Goal: Find specific page/section: Find specific page/section

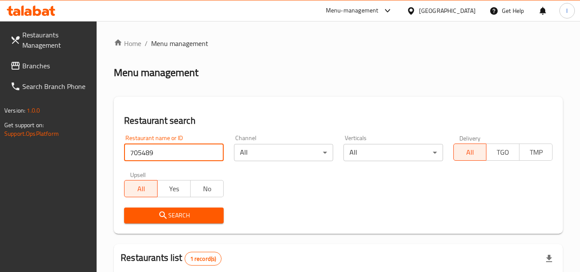
scroll to position [111, 0]
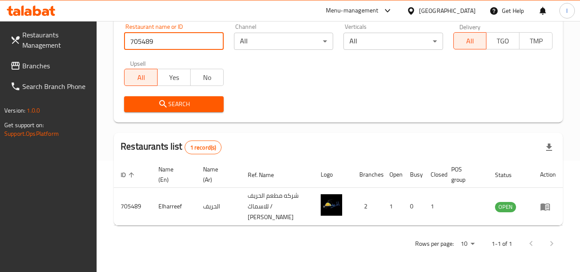
drag, startPoint x: 58, startPoint y: 65, endPoint x: 97, endPoint y: 63, distance: 39.6
click at [58, 65] on span "Branches" at bounding box center [56, 66] width 68 height 10
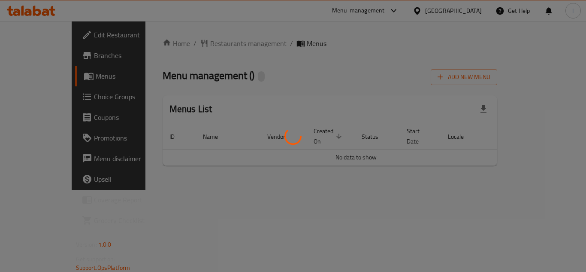
click at [191, 45] on div at bounding box center [293, 136] width 586 height 272
click at [192, 45] on div at bounding box center [293, 136] width 586 height 272
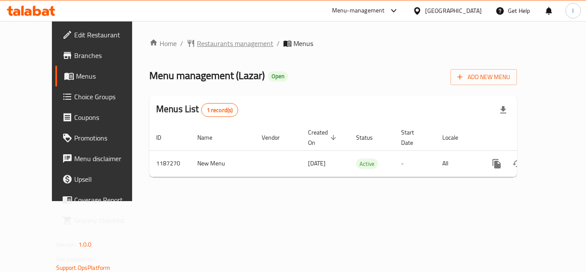
click at [216, 42] on span "Restaurants management" at bounding box center [235, 43] width 76 height 10
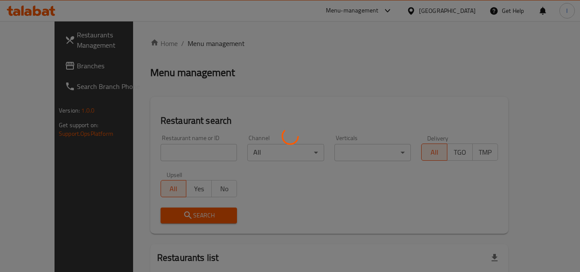
click at [173, 150] on div at bounding box center [290, 136] width 580 height 272
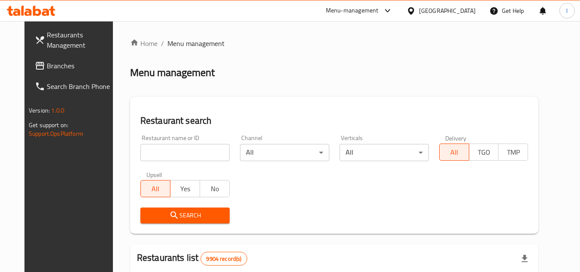
click at [176, 150] on div at bounding box center [290, 136] width 580 height 272
click at [176, 150] on input "search" at bounding box center [184, 152] width 89 height 17
paste input "667007"
type input "667007"
click button "Search" at bounding box center [184, 215] width 89 height 16
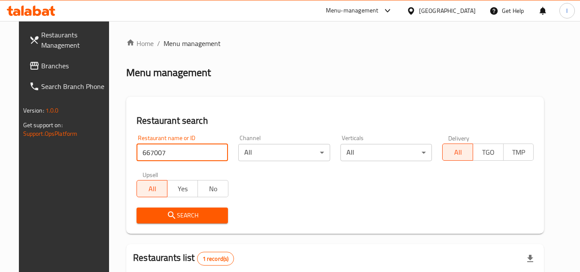
scroll to position [104, 0]
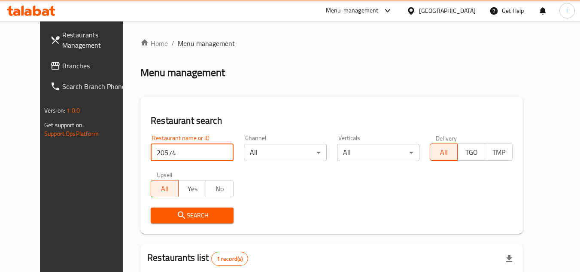
scroll to position [86, 0]
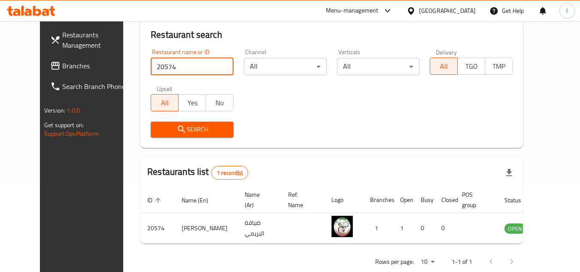
click at [62, 67] on span "Branches" at bounding box center [96, 66] width 68 height 10
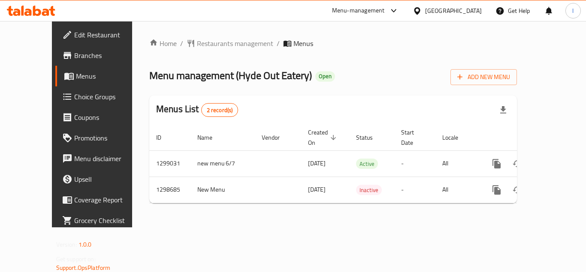
click at [188, 86] on div "Home / Restaurants management / Menus Menu management ( Hyde Out Eatery ) Open …" at bounding box center [333, 124] width 368 height 172
click at [199, 48] on span "Restaurants management" at bounding box center [235, 43] width 76 height 10
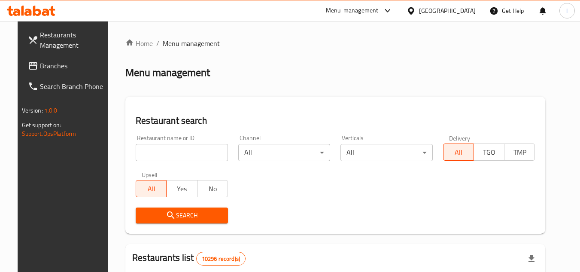
click at [195, 150] on input "search" at bounding box center [182, 152] width 92 height 17
paste input "700910"
type input "700910"
click button "Search" at bounding box center [182, 215] width 92 height 16
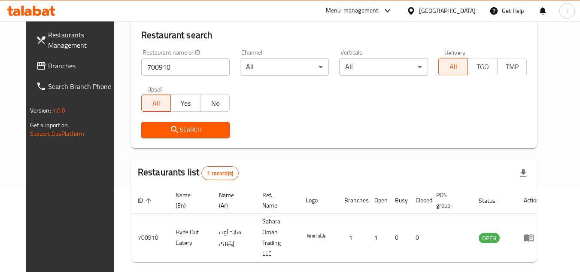
scroll to position [86, 0]
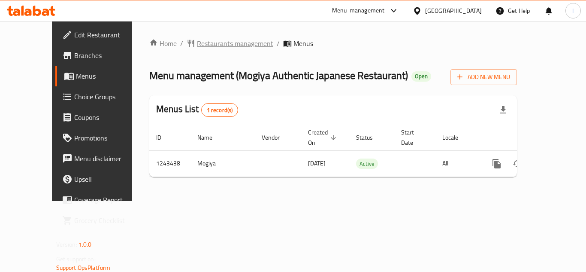
click at [197, 44] on span "Restaurants management" at bounding box center [235, 43] width 76 height 10
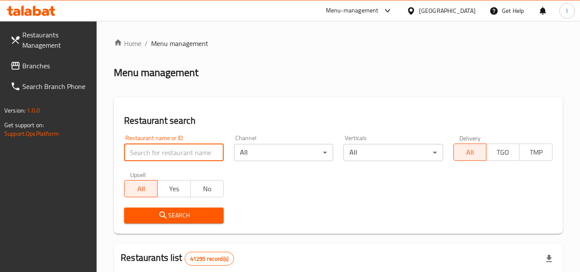
click at [180, 161] on input "search" at bounding box center [173, 152] width 99 height 17
paste input "681624"
type input "681624"
click button "Search" at bounding box center [173, 215] width 99 height 16
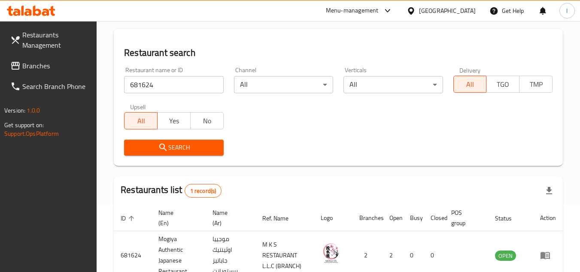
scroll to position [122, 0]
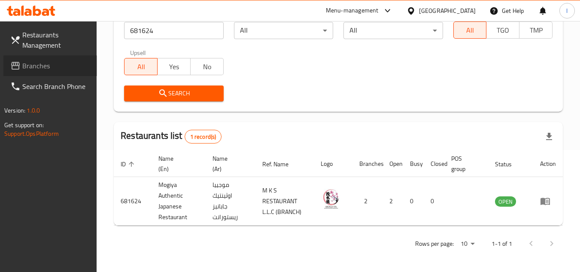
click at [58, 62] on span "Branches" at bounding box center [56, 66] width 68 height 10
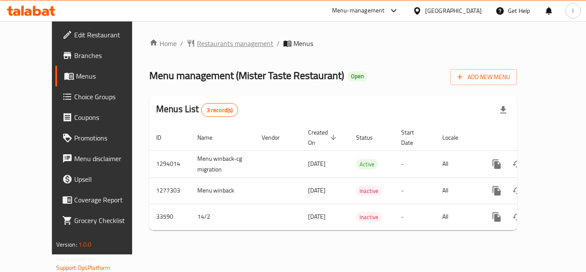
click at [197, 44] on span "Restaurants management" at bounding box center [235, 43] width 76 height 10
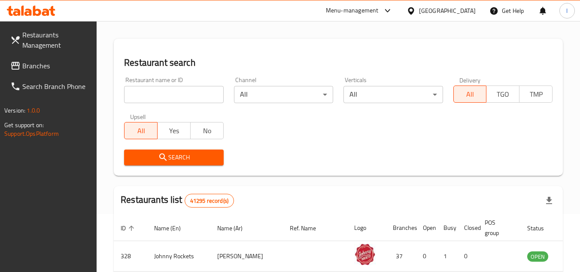
scroll to position [129, 0]
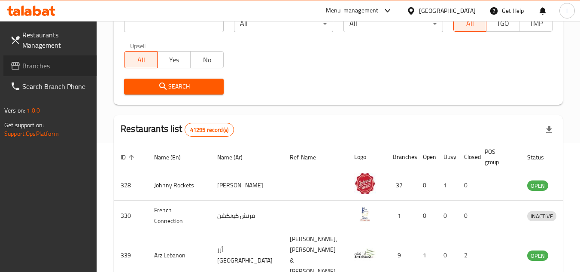
click at [49, 67] on span "Branches" at bounding box center [56, 66] width 68 height 10
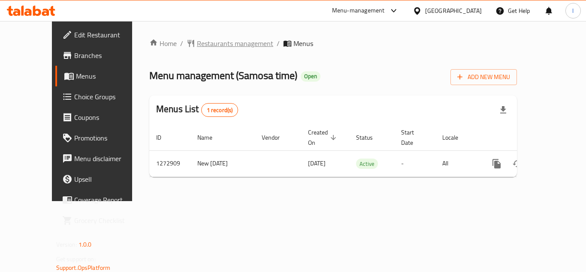
click at [220, 38] on span "Restaurants management" at bounding box center [235, 43] width 76 height 10
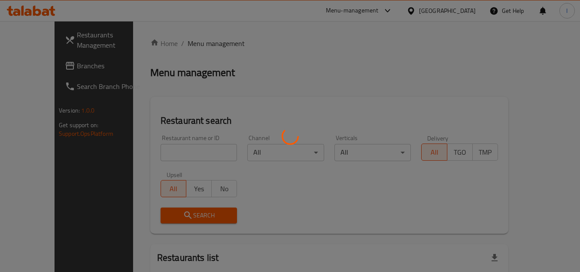
click at [180, 151] on div at bounding box center [290, 136] width 580 height 272
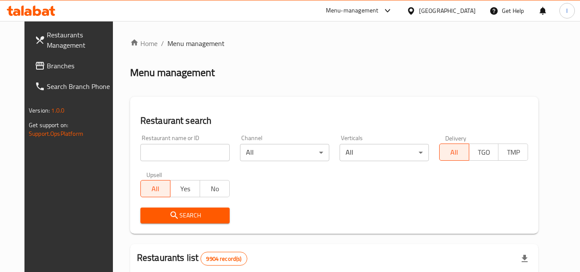
click at [184, 151] on input "search" at bounding box center [184, 152] width 89 height 17
paste input "690507"
type input "690507"
click button "Search" at bounding box center [184, 215] width 89 height 16
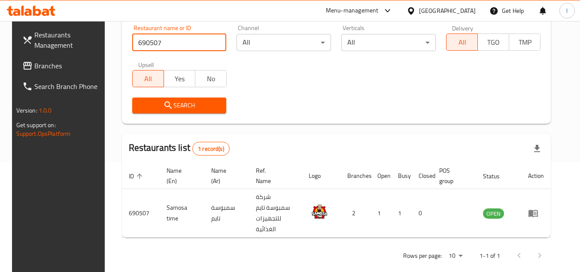
scroll to position [111, 0]
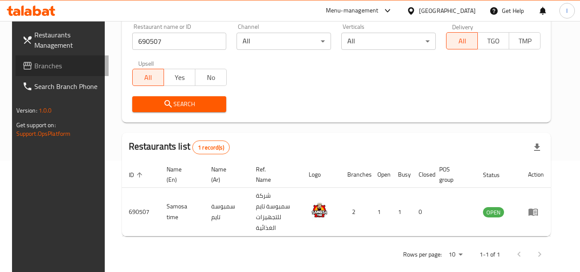
click at [50, 66] on span "Branches" at bounding box center [68, 66] width 68 height 10
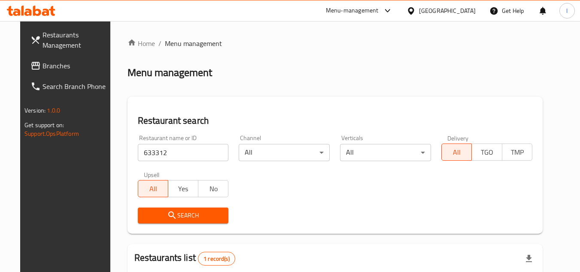
scroll to position [111, 0]
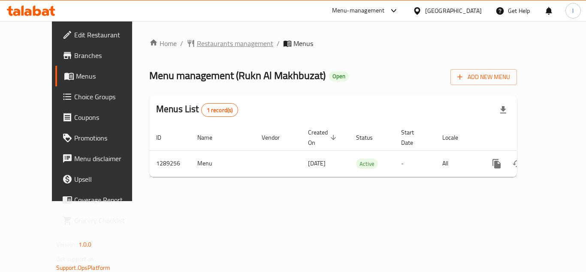
click at [200, 46] on span "Restaurants management" at bounding box center [235, 43] width 76 height 10
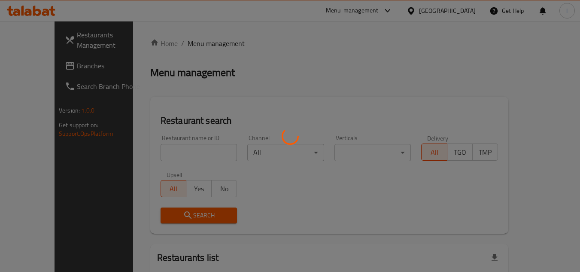
click at [188, 152] on div at bounding box center [290, 136] width 580 height 272
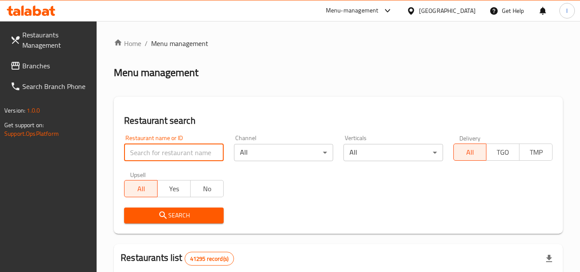
click at [187, 156] on input "search" at bounding box center [173, 152] width 99 height 17
paste input "697591"
type input "697591"
click button "Search" at bounding box center [173, 215] width 99 height 16
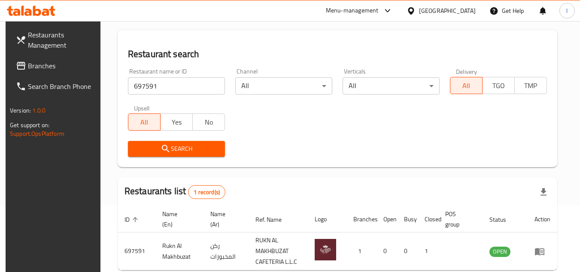
scroll to position [111, 0]
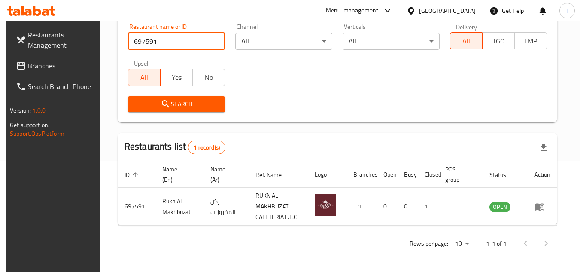
click at [33, 61] on span "Branches" at bounding box center [62, 66] width 68 height 10
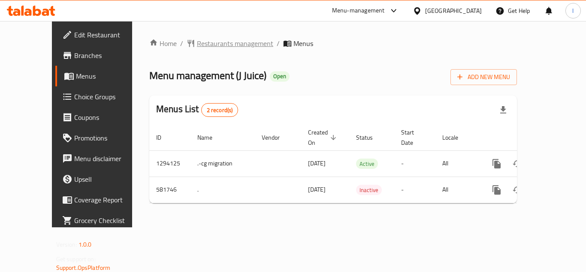
click at [206, 44] on span "Restaurants management" at bounding box center [235, 43] width 76 height 10
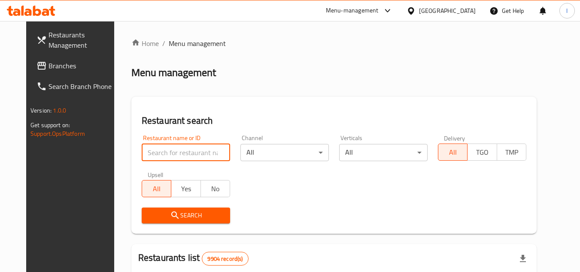
click at [203, 149] on input "search" at bounding box center [186, 152] width 88 height 17
click at [164, 155] on input "search" at bounding box center [186, 152] width 88 height 17
drag, startPoint x: 197, startPoint y: 155, endPoint x: 191, endPoint y: 155, distance: 6.9
click at [197, 155] on input "search" at bounding box center [186, 152] width 88 height 17
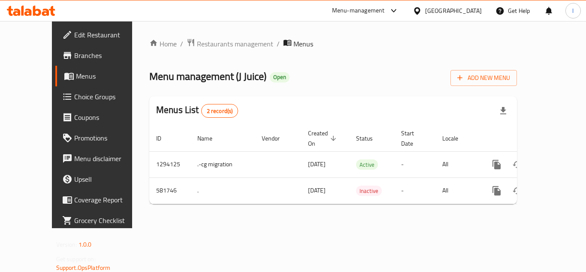
click at [167, 36] on div "Home / Restaurants management / Menus Menu management ( J Juice ) Open Add New …" at bounding box center [333, 124] width 402 height 207
click at [197, 42] on span "Restaurants management" at bounding box center [235, 44] width 76 height 10
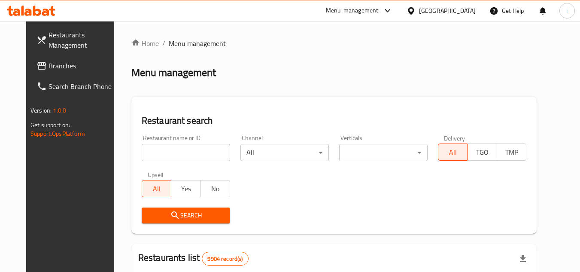
click at [194, 142] on div "Restaurant name or ID Restaurant name or ID" at bounding box center [186, 148] width 88 height 26
click at [192, 149] on input "search" at bounding box center [186, 152] width 88 height 17
paste input "636874"
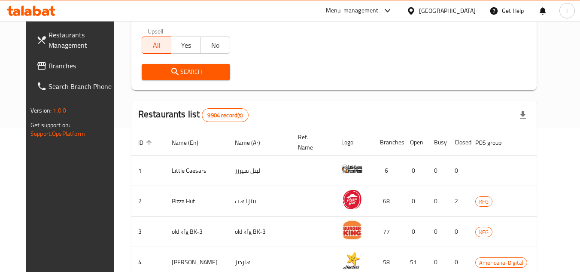
scroll to position [86, 0]
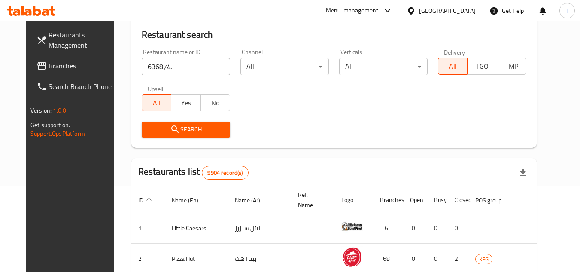
click at [173, 66] on input "636874." at bounding box center [186, 66] width 88 height 17
type input "636874"
click button "Search" at bounding box center [186, 129] width 88 height 16
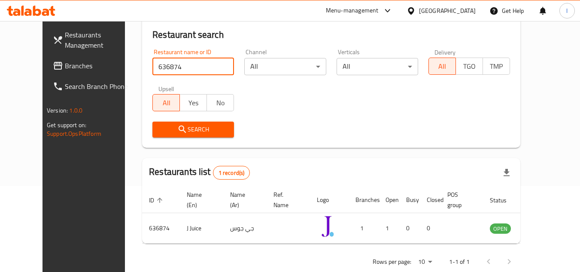
click at [53, 62] on icon at bounding box center [58, 66] width 10 height 10
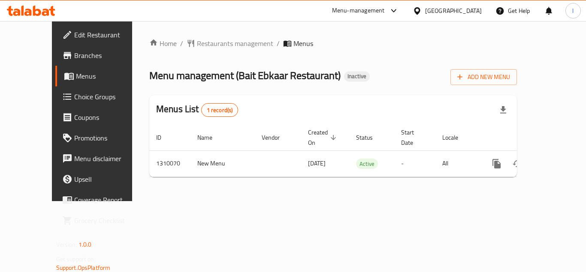
click at [206, 57] on div "Home / Restaurants management / Menus Menu management ( Bait Ebkaar Restaurant …" at bounding box center [333, 110] width 368 height 145
click at [209, 45] on span "Restaurants management" at bounding box center [235, 43] width 76 height 10
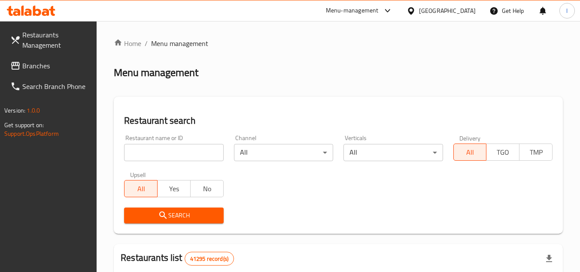
click at [210, 153] on input "search" at bounding box center [173, 152] width 99 height 17
paste input "705230"
type input "705230"
click button "Search" at bounding box center [173, 215] width 99 height 16
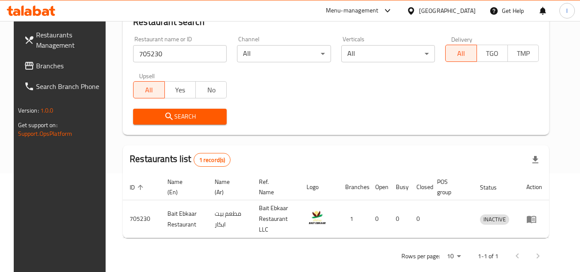
scroll to position [104, 0]
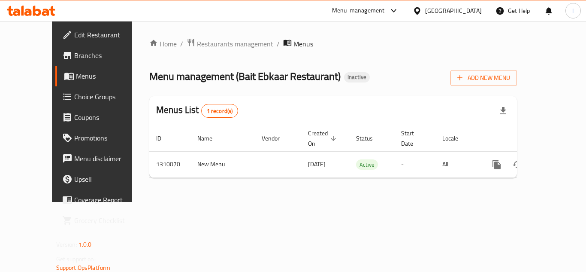
click at [197, 49] on span "Restaurants management" at bounding box center [235, 44] width 76 height 10
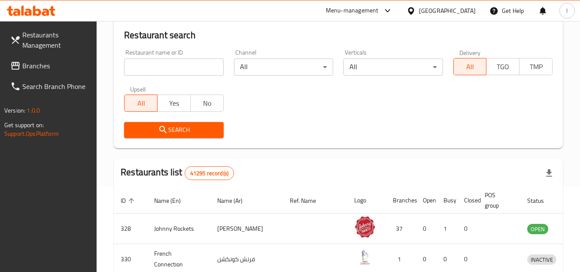
scroll to position [86, 0]
click at [179, 67] on input "search" at bounding box center [173, 66] width 99 height 17
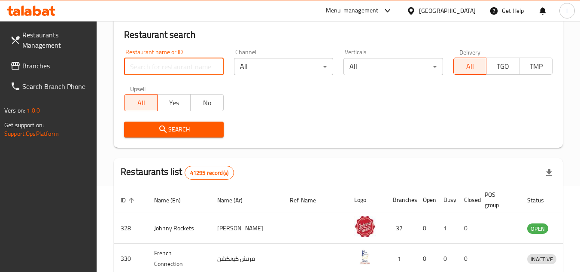
paste input "Lemonade Juice"
type input "Lemonade Juice"
click at [218, 70] on input "Lemonade Juice" at bounding box center [173, 66] width 99 height 17
click at [212, 64] on input "Lemonade Juice" at bounding box center [173, 66] width 99 height 17
click at [36, 61] on span "Branches" at bounding box center [56, 66] width 68 height 10
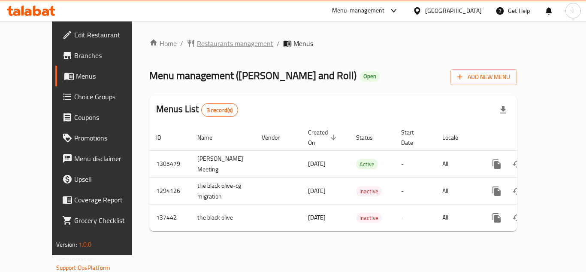
click at [197, 41] on span "Restaurants management" at bounding box center [235, 43] width 76 height 10
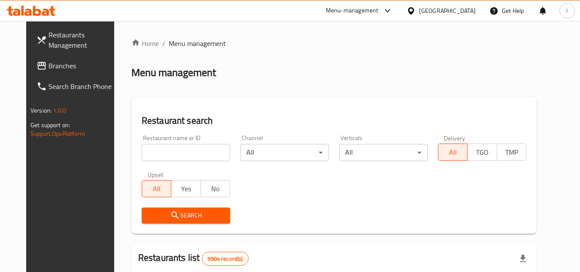
click at [174, 157] on input "search" at bounding box center [186, 152] width 88 height 17
paste input "611216"
type input "611216"
click button "Search" at bounding box center [186, 215] width 88 height 16
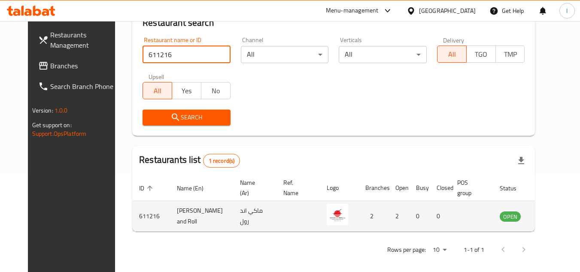
scroll to position [104, 0]
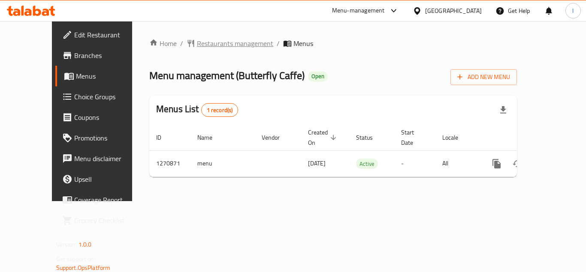
click at [213, 44] on span "Restaurants management" at bounding box center [235, 43] width 76 height 10
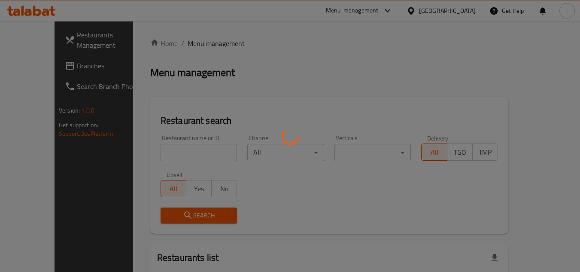
click at [180, 148] on div at bounding box center [290, 136] width 580 height 272
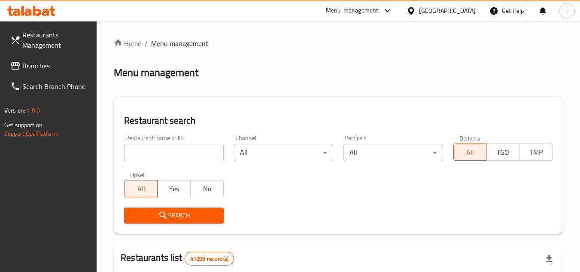
click at [193, 150] on input "search" at bounding box center [173, 152] width 99 height 17
paste input "689418"
type input "689418"
click button "Search" at bounding box center [173, 215] width 99 height 16
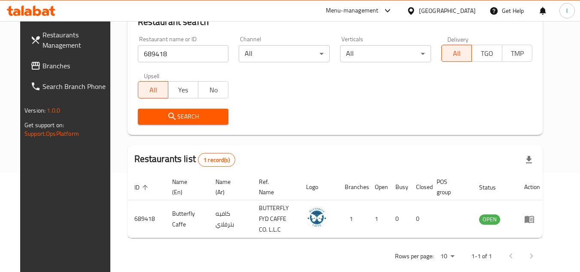
scroll to position [104, 0]
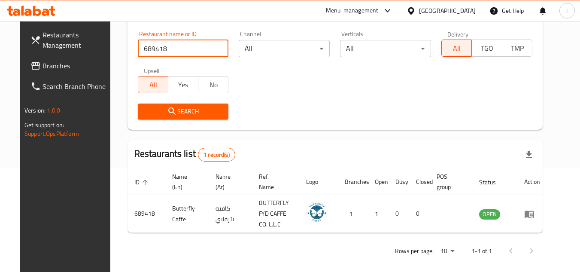
click at [42, 65] on span "Branches" at bounding box center [76, 66] width 68 height 10
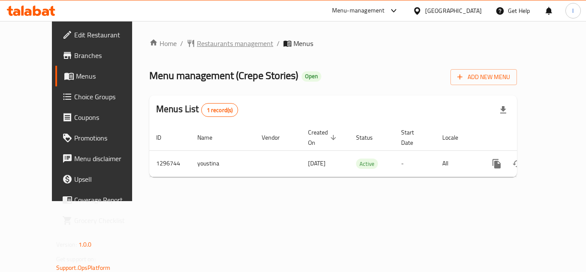
click at [212, 47] on span "Restaurants management" at bounding box center [235, 43] width 76 height 10
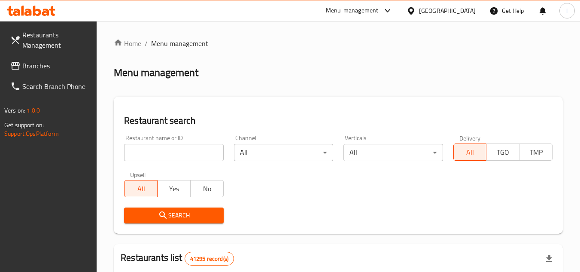
click at [180, 150] on div at bounding box center [290, 136] width 580 height 272
click at [180, 150] on input "search" at bounding box center [173, 152] width 99 height 17
paste input "699899"
type input "699899"
click button "Search" at bounding box center [173, 215] width 99 height 16
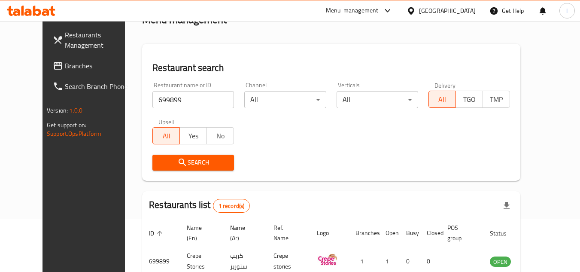
scroll to position [104, 0]
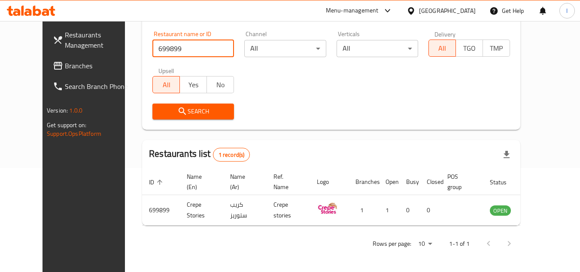
click at [65, 70] on span "Branches" at bounding box center [99, 66] width 68 height 10
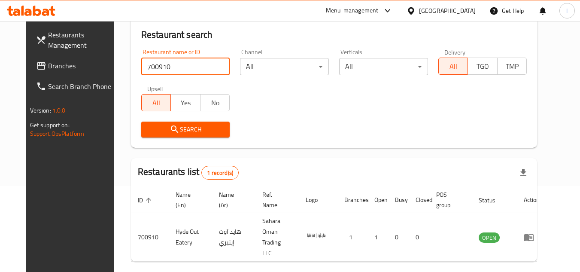
scroll to position [104, 0]
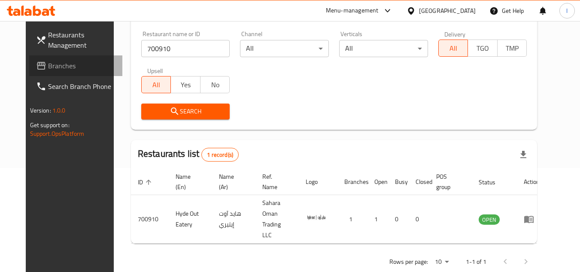
click at [48, 61] on span "Branches" at bounding box center [82, 66] width 68 height 10
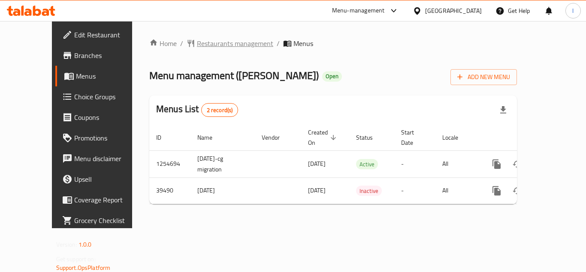
click at [207, 39] on span "Restaurants management" at bounding box center [235, 43] width 76 height 10
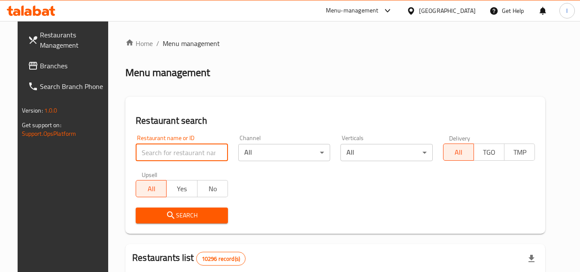
click at [169, 146] on input "search" at bounding box center [182, 152] width 92 height 17
paste input "20574"
type input "20574"
click button "Search" at bounding box center [182, 215] width 92 height 16
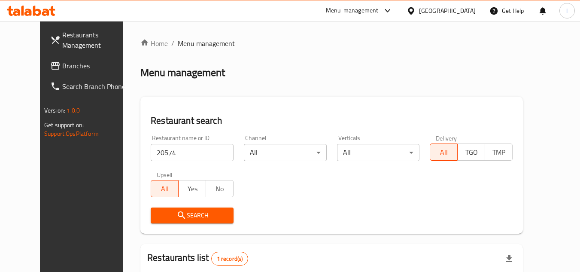
click at [263, 93] on div "Home / Menu management Menu management Restaurant search Restaurant name or ID …" at bounding box center [331, 198] width 382 height 320
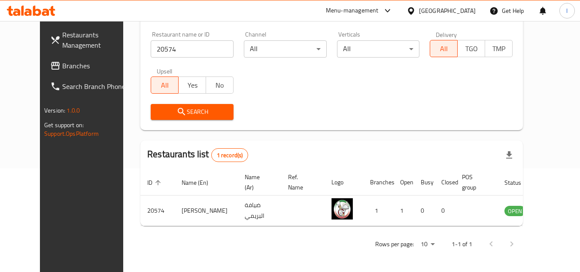
scroll to position [104, 0]
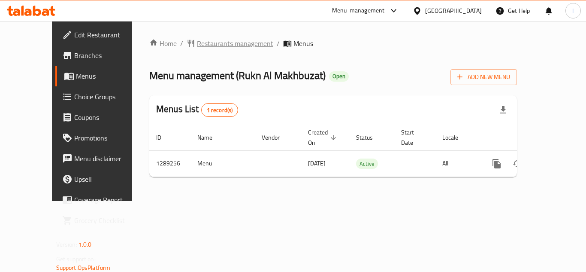
click at [217, 39] on span "Restaurants management" at bounding box center [235, 43] width 76 height 10
click at [204, 45] on span "Restaurants management" at bounding box center [235, 44] width 76 height 10
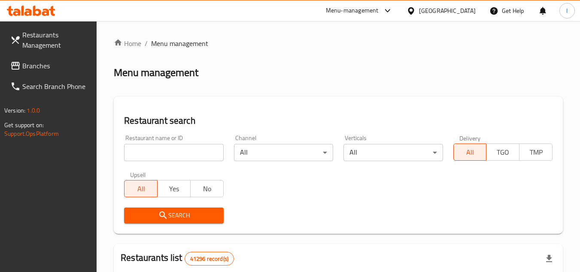
click at [183, 151] on input "search" at bounding box center [173, 152] width 99 height 17
paste input "697591"
type input "697591"
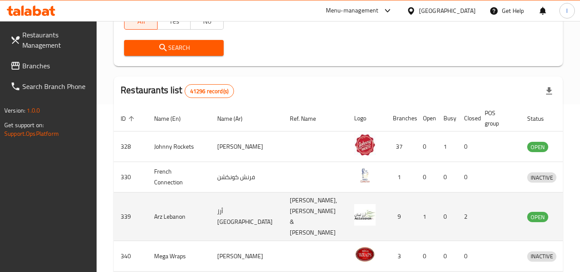
scroll to position [172, 0]
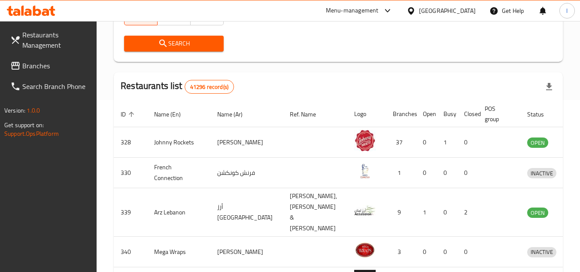
click at [256, 46] on div "Search" at bounding box center [338, 43] width 439 height 26
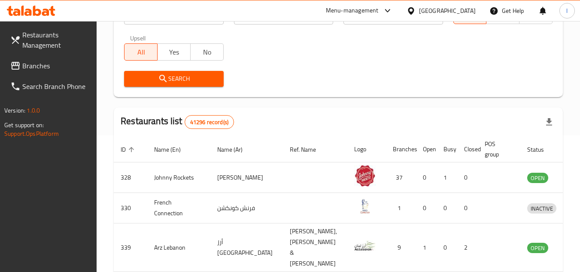
scroll to position [86, 0]
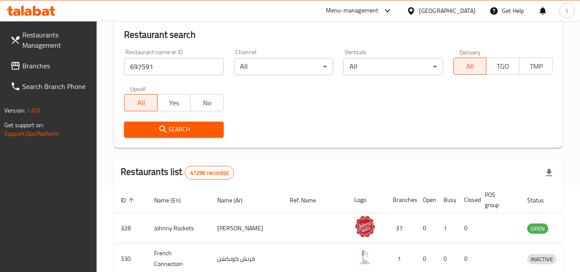
click at [195, 68] on input "697591" at bounding box center [173, 66] width 99 height 17
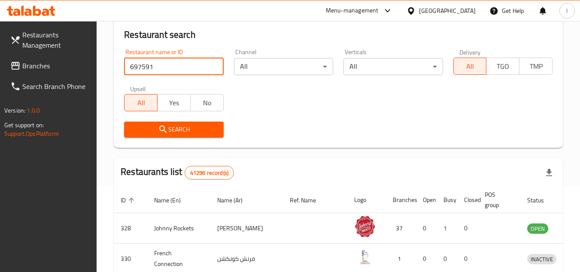
click button "Search" at bounding box center [173, 129] width 99 height 16
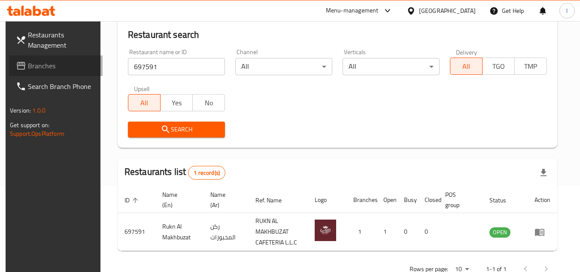
click at [44, 66] on span "Branches" at bounding box center [62, 66] width 68 height 10
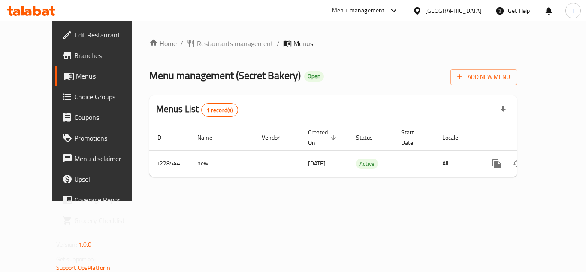
click at [318, 43] on div at bounding box center [293, 136] width 586 height 272
click at [197, 45] on span "Restaurants management" at bounding box center [235, 43] width 76 height 10
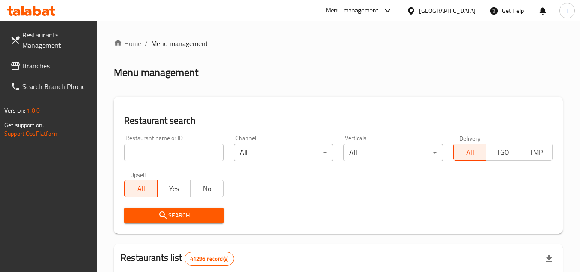
click at [186, 141] on div "Restaurant name or ID Restaurant name or ID" at bounding box center [173, 148] width 99 height 26
click at [190, 153] on input "search" at bounding box center [173, 152] width 99 height 17
paste input "676459"
type input "676459"
click button "Search" at bounding box center [173, 215] width 99 height 16
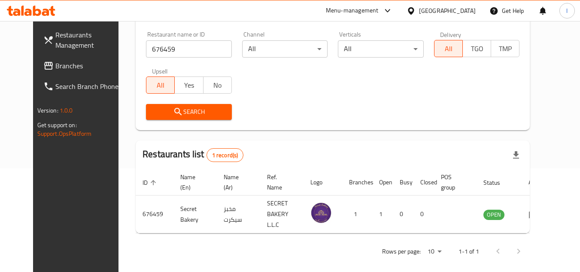
scroll to position [104, 0]
click at [285, 106] on div "Search" at bounding box center [333, 111] width 384 height 26
click at [44, 68] on icon at bounding box center [48, 66] width 9 height 8
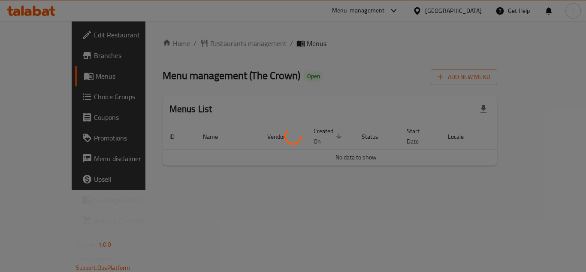
click at [210, 29] on div at bounding box center [293, 136] width 586 height 272
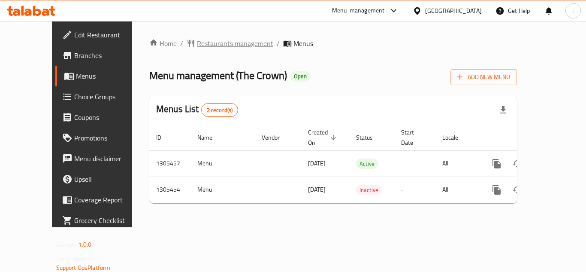
click at [211, 39] on span "Restaurants management" at bounding box center [235, 43] width 76 height 10
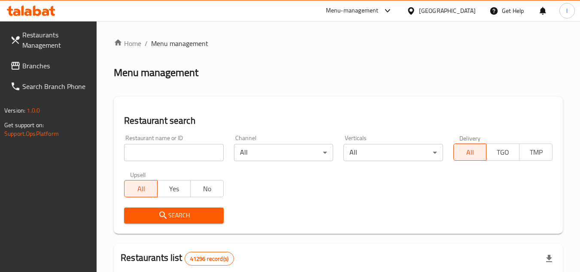
click at [193, 148] on input "search" at bounding box center [173, 152] width 99 height 17
paste input "703309"
type input "703309"
click button "Search" at bounding box center [173, 215] width 99 height 16
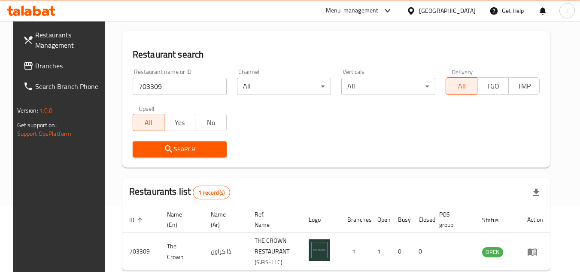
scroll to position [111, 0]
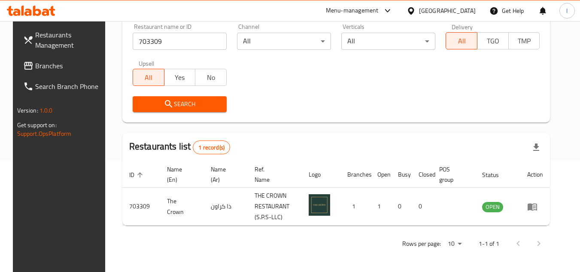
click at [35, 63] on span "Branches" at bounding box center [69, 66] width 68 height 10
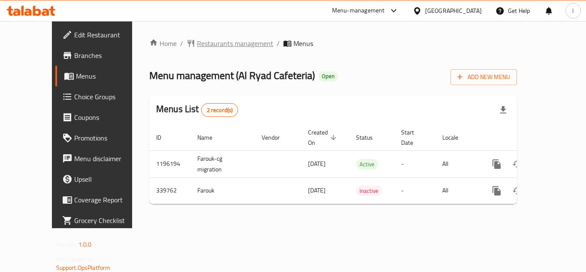
click at [212, 45] on span "Restaurants management" at bounding box center [235, 43] width 76 height 10
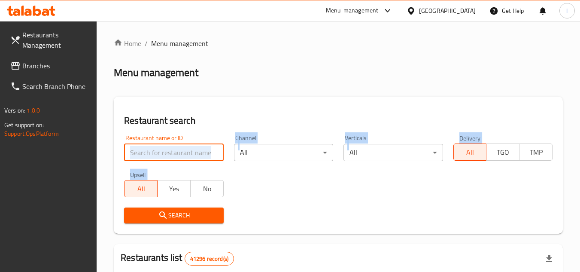
click at [173, 144] on input "search" at bounding box center [173, 152] width 99 height 17
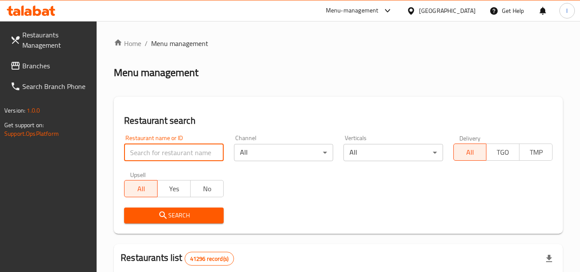
click at [172, 152] on input "search" at bounding box center [173, 152] width 99 height 17
paste input "630143"
type input "630143"
click button "Search" at bounding box center [173, 215] width 99 height 16
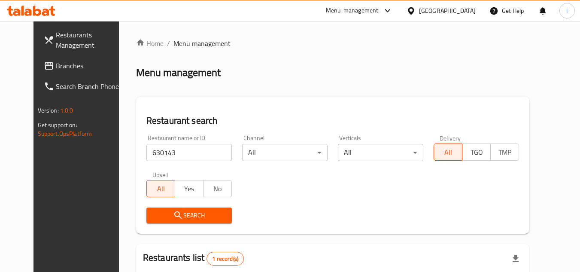
scroll to position [104, 0]
